Goal: Task Accomplishment & Management: Manage account settings

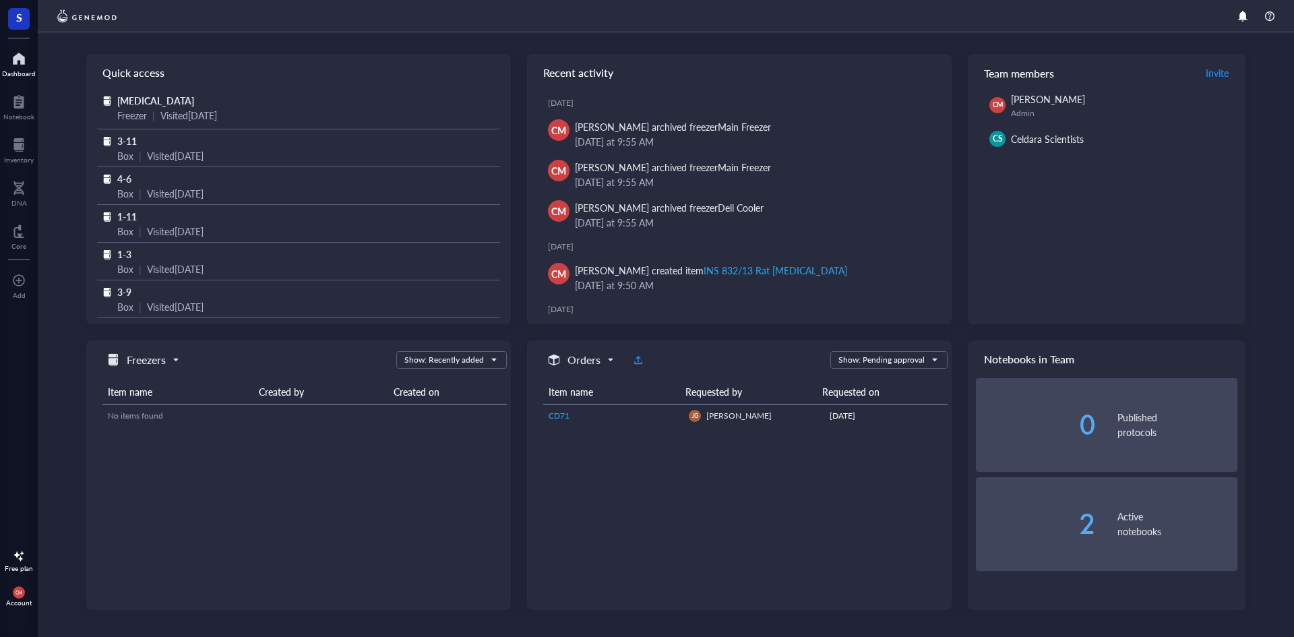
click at [209, 105] on div "[MEDICAL_DATA]" at bounding box center [298, 100] width 362 height 15
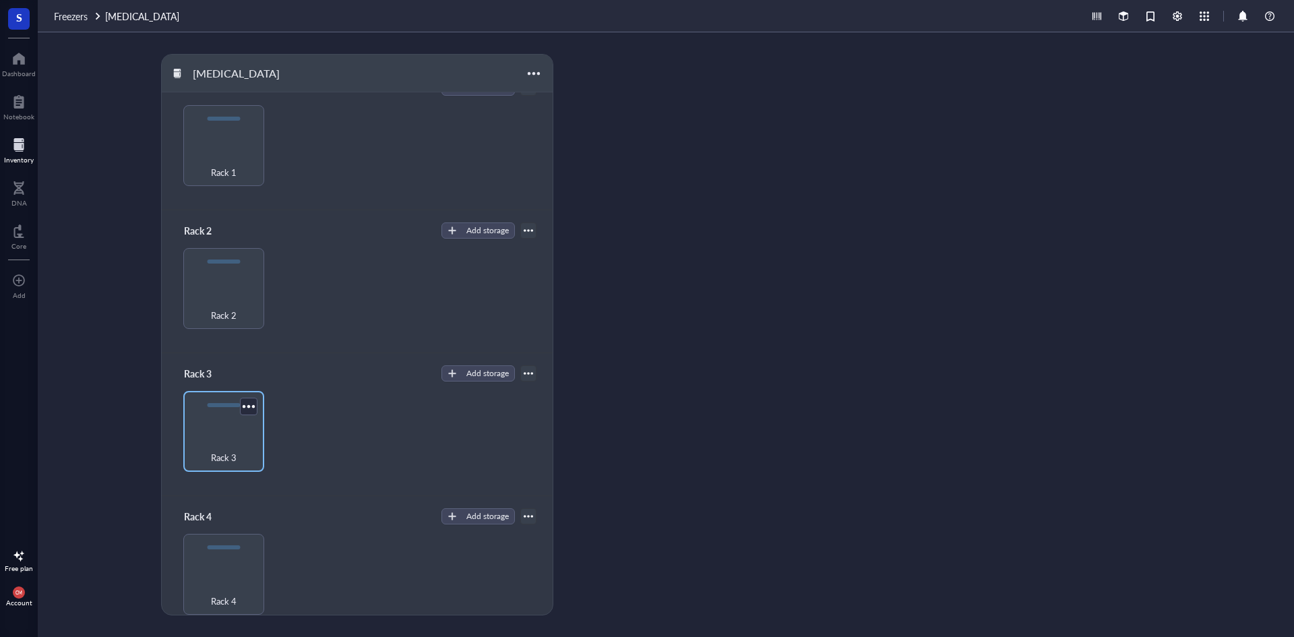
scroll to position [38, 0]
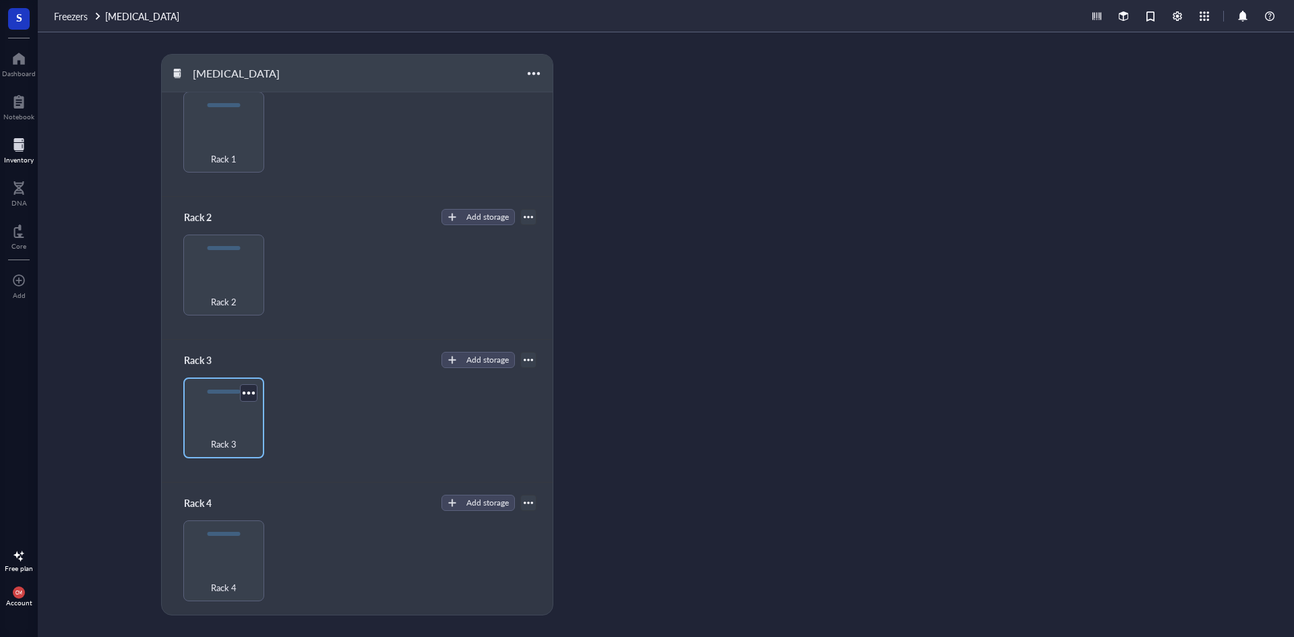
click at [221, 415] on div "Rack 3" at bounding box center [223, 417] width 81 height 81
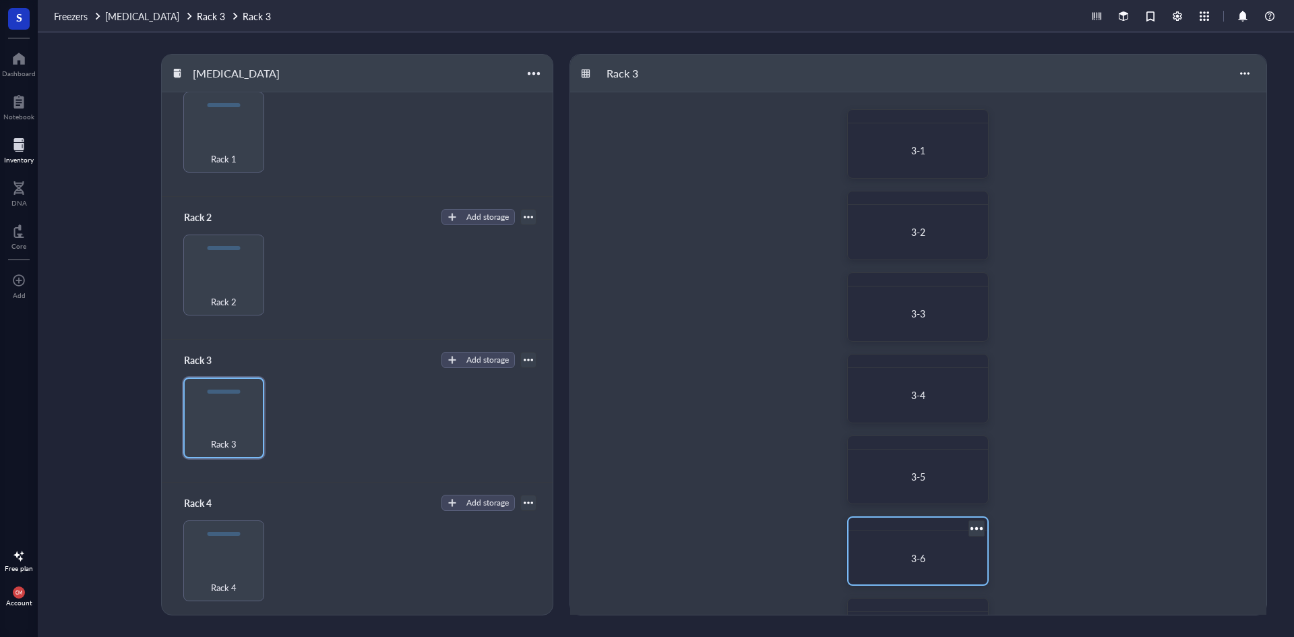
click at [935, 538] on div "3-6" at bounding box center [918, 557] width 128 height 42
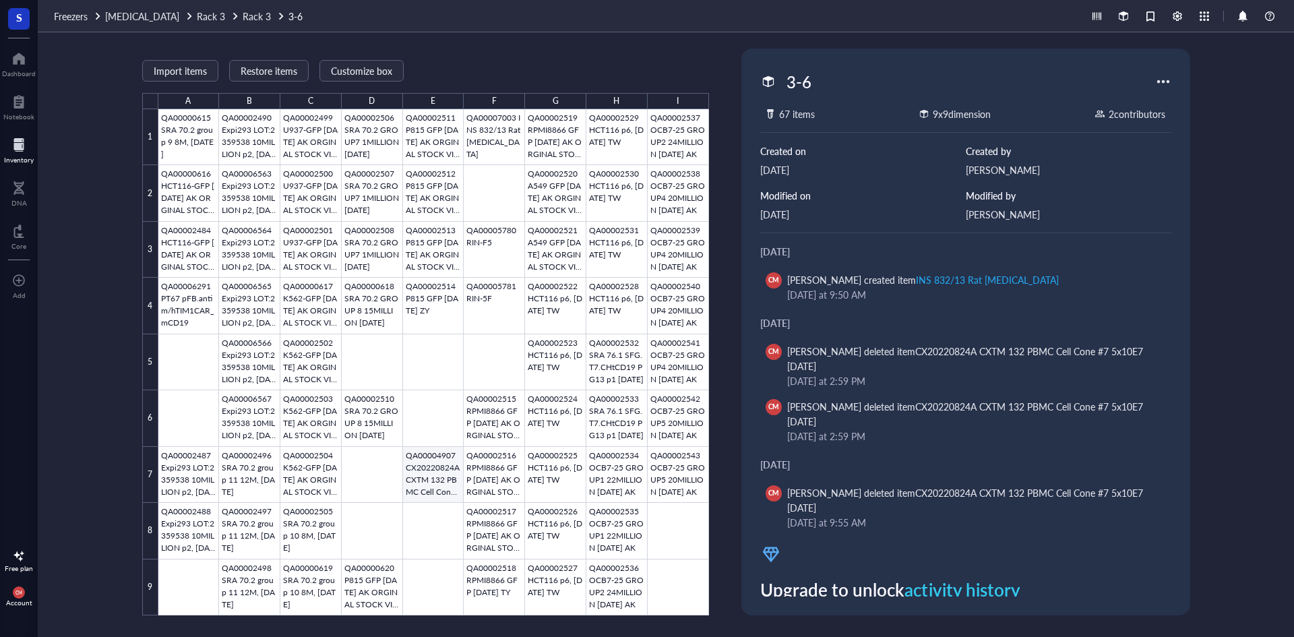
drag, startPoint x: 416, startPoint y: 462, endPoint x: 412, endPoint y: 452, distance: 10.7
click at [414, 456] on div at bounding box center [433, 362] width 550 height 506
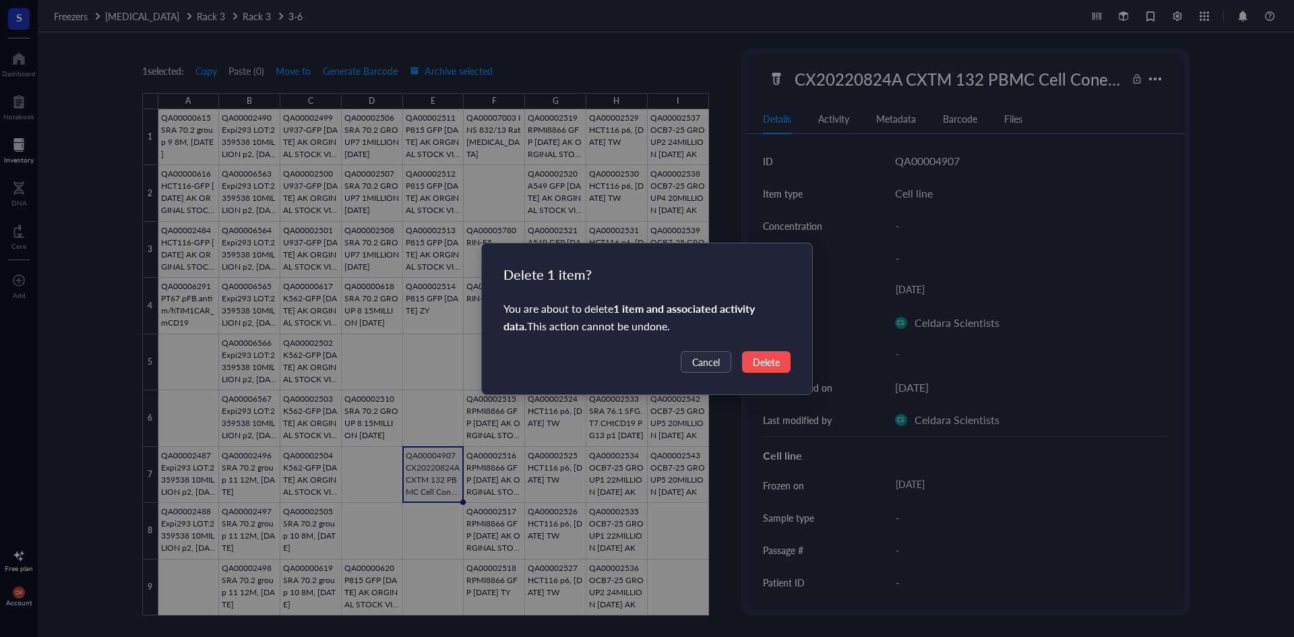
click at [774, 371] on button "Delete" at bounding box center [766, 362] width 49 height 22
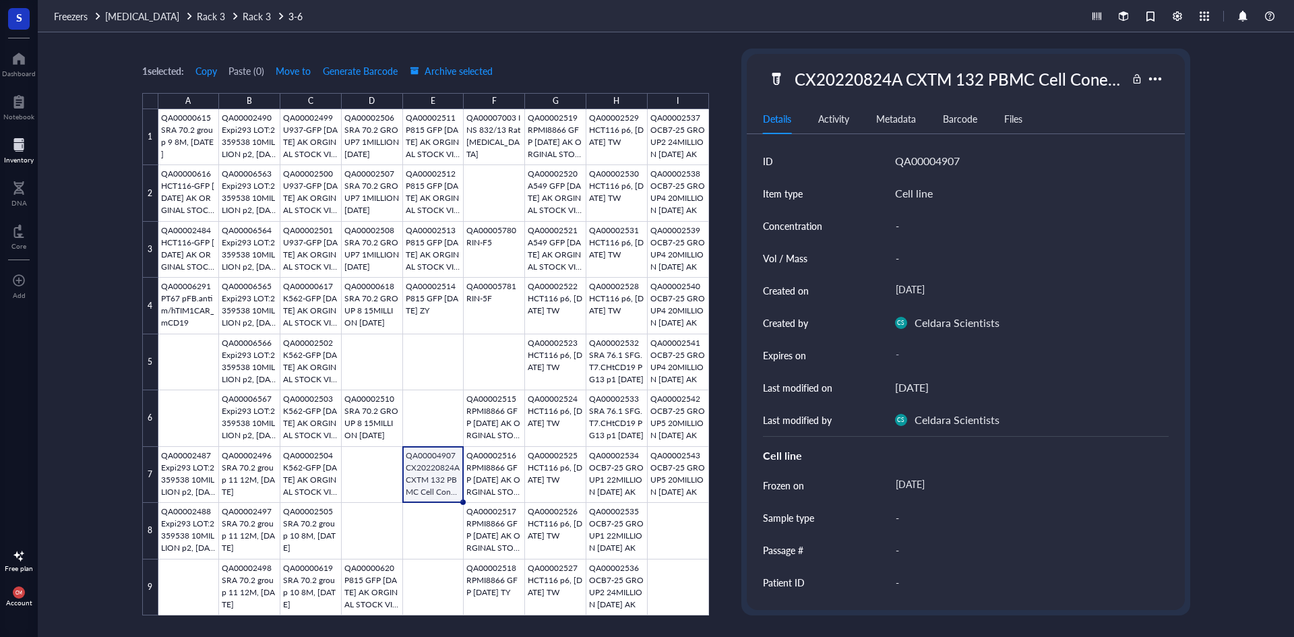
click at [768, 366] on div "Delete 1 item? You are about to delete 1 item and associated activity data . Th…" at bounding box center [647, 318] width 1294 height 637
